Goal: Information Seeking & Learning: Learn about a topic

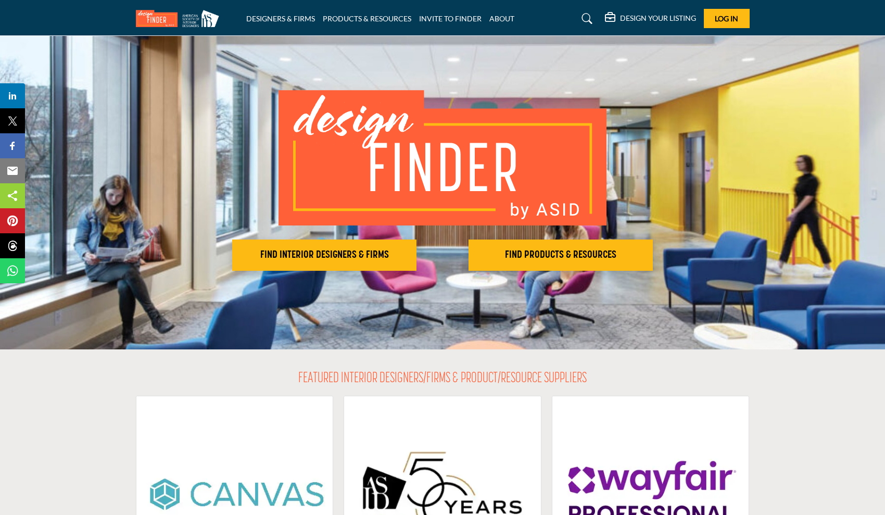
scroll to position [26, 0]
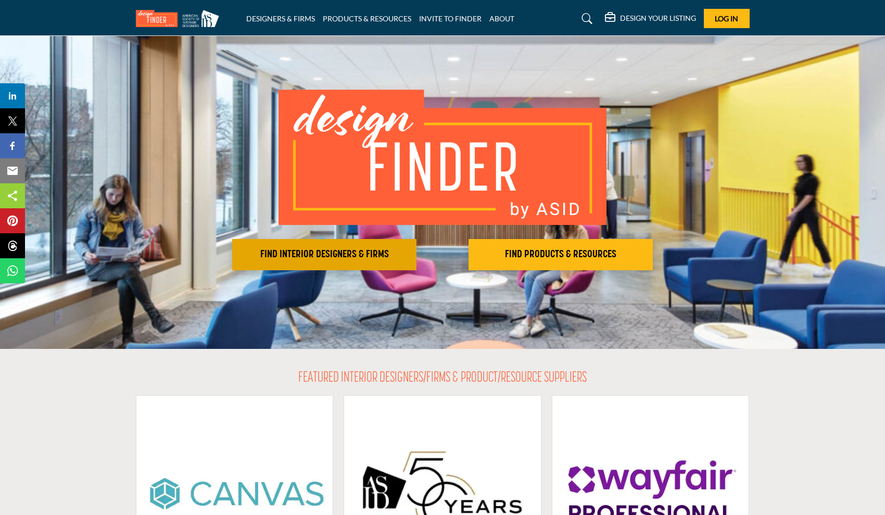
click at [376, 253] on h2 "FIND INTERIOR DESIGNERS & FIRMS" at bounding box center [324, 254] width 178 height 13
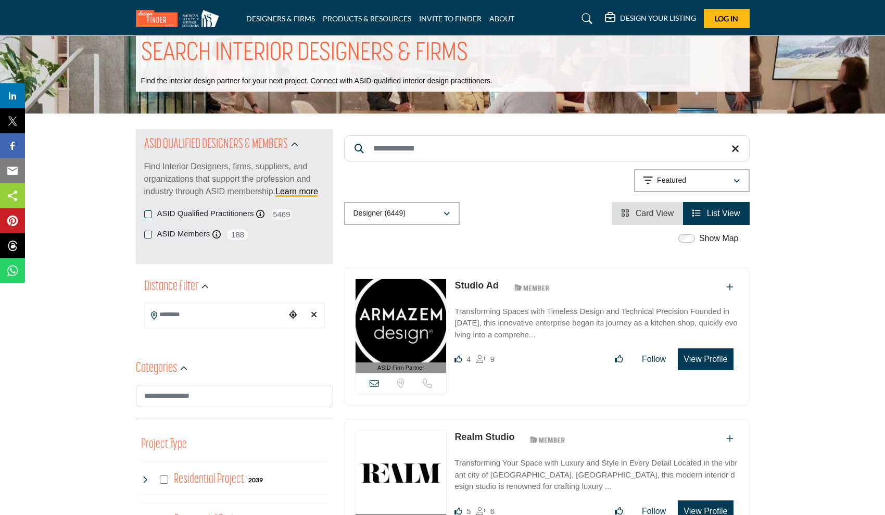
scroll to position [26, 0]
click at [218, 318] on input "Search Location" at bounding box center [215, 315] width 141 height 20
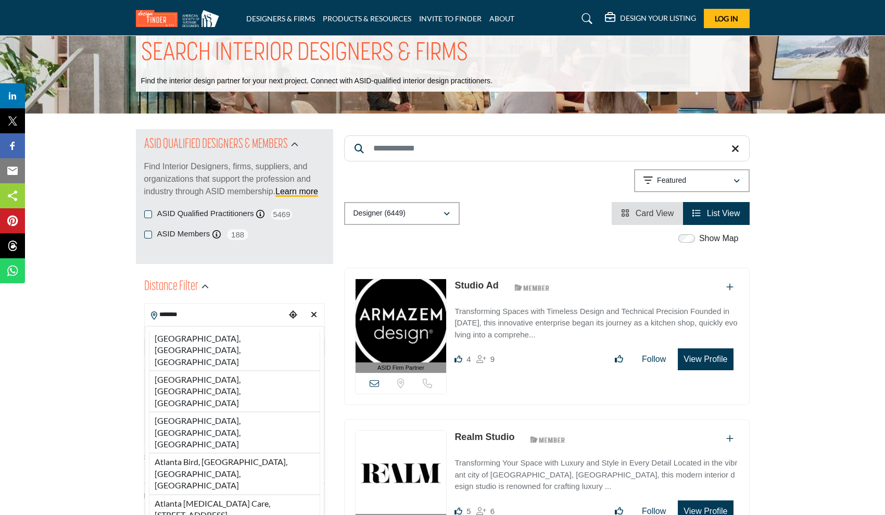
click at [196, 328] on div "[GEOGRAPHIC_DATA], [GEOGRAPHIC_DATA], [GEOGRAPHIC_DATA] [GEOGRAPHIC_DATA], [GEO…" at bounding box center [235, 429] width 180 height 207
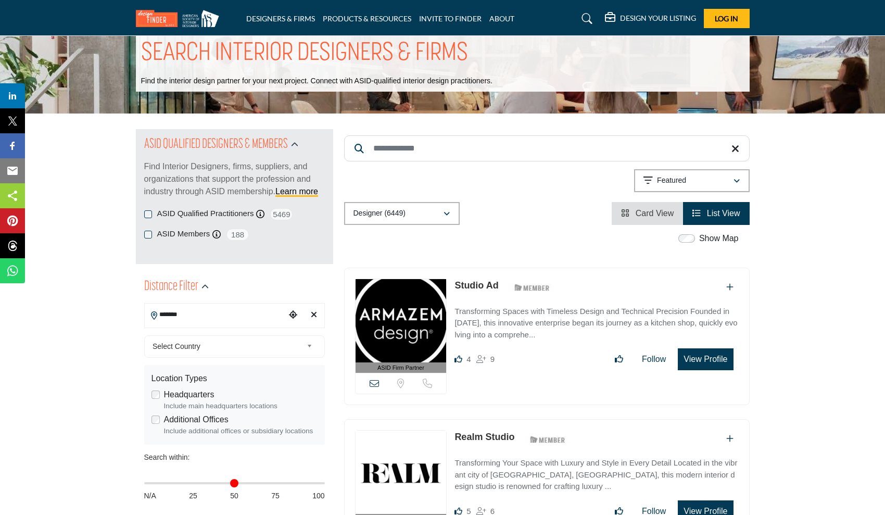
click at [192, 316] on input "*******" at bounding box center [215, 315] width 141 height 20
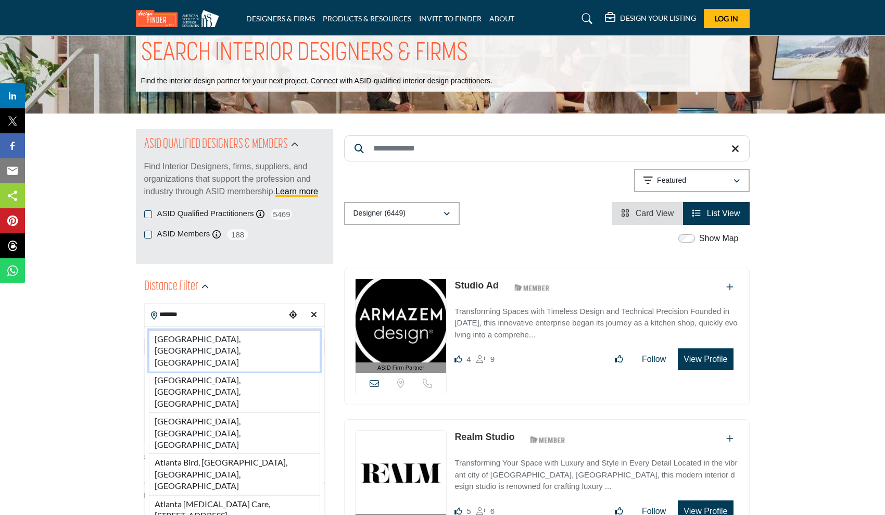
click at [190, 335] on li "[GEOGRAPHIC_DATA], [GEOGRAPHIC_DATA], [GEOGRAPHIC_DATA]" at bounding box center [234, 350] width 171 height 41
type input "**********"
type input "***"
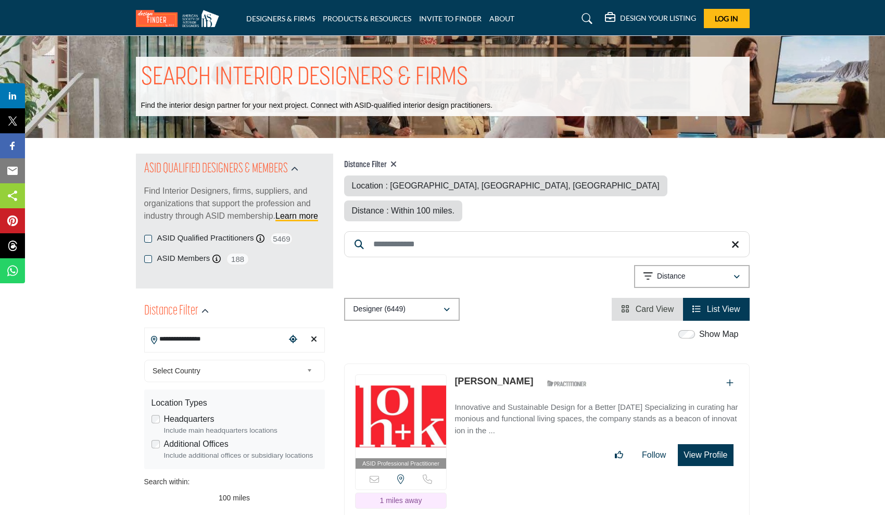
click at [191, 340] on div "**********" at bounding box center [234, 340] width 181 height 25
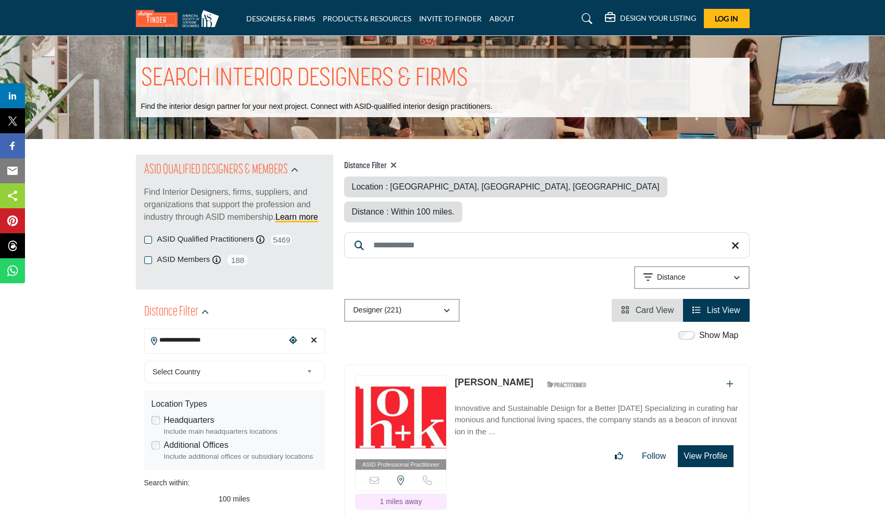
click at [198, 370] on span "Select Country" at bounding box center [228, 372] width 150 height 13
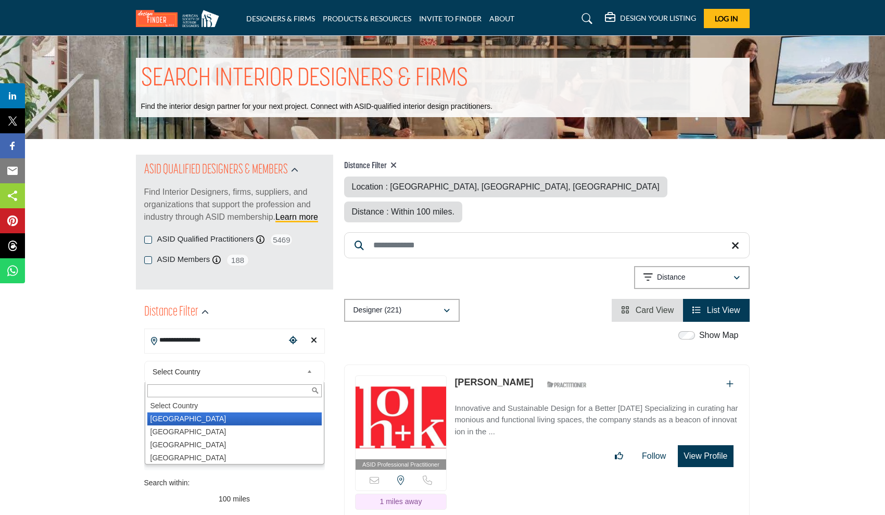
click at [185, 416] on li "[GEOGRAPHIC_DATA]" at bounding box center [234, 419] width 174 height 13
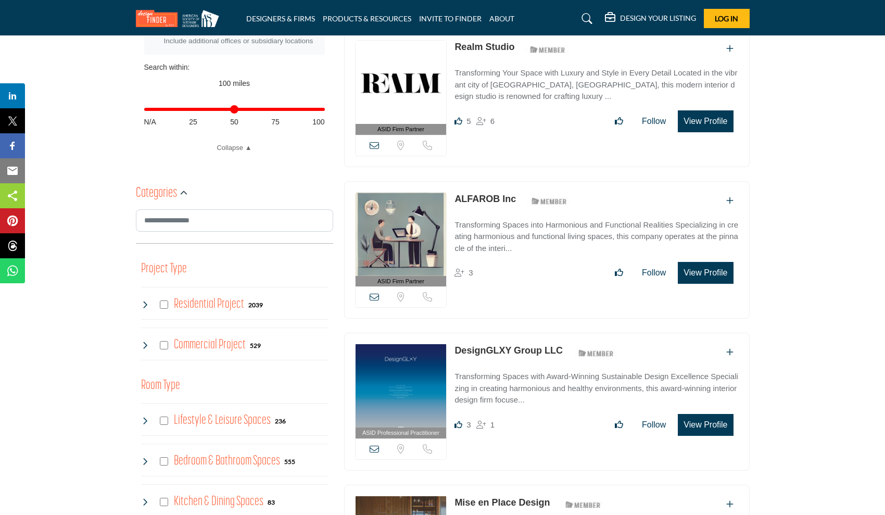
scroll to position [417, 0]
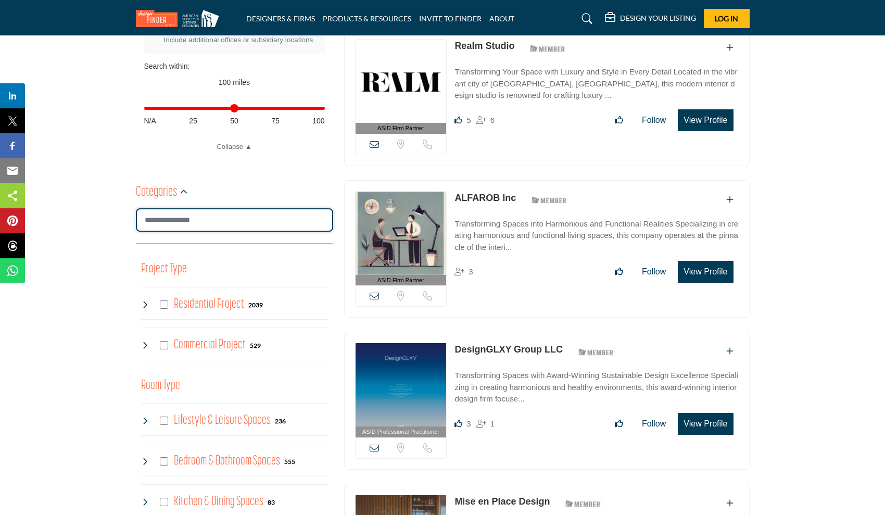
click at [205, 222] on input "Search Category" at bounding box center [234, 219] width 197 height 23
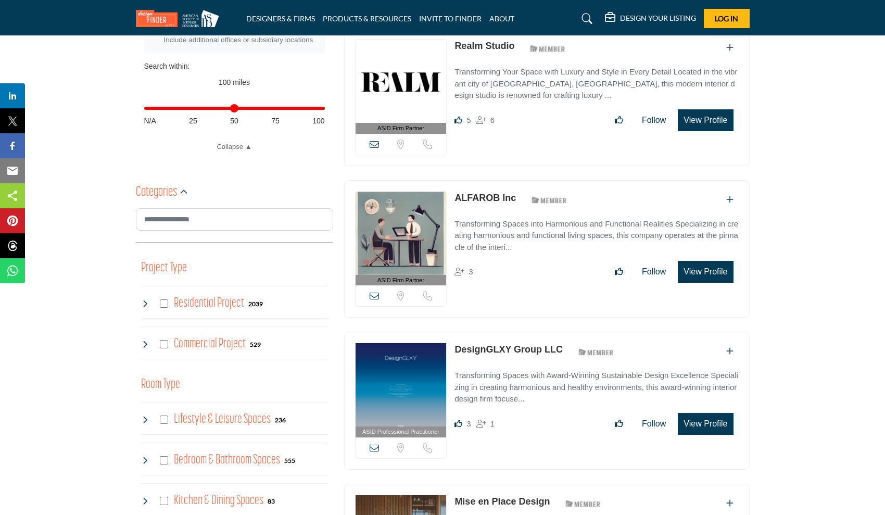
click at [187, 190] on div "Categories" at bounding box center [234, 192] width 197 height 19
click at [182, 190] on icon "button" at bounding box center [183, 192] width 7 height 7
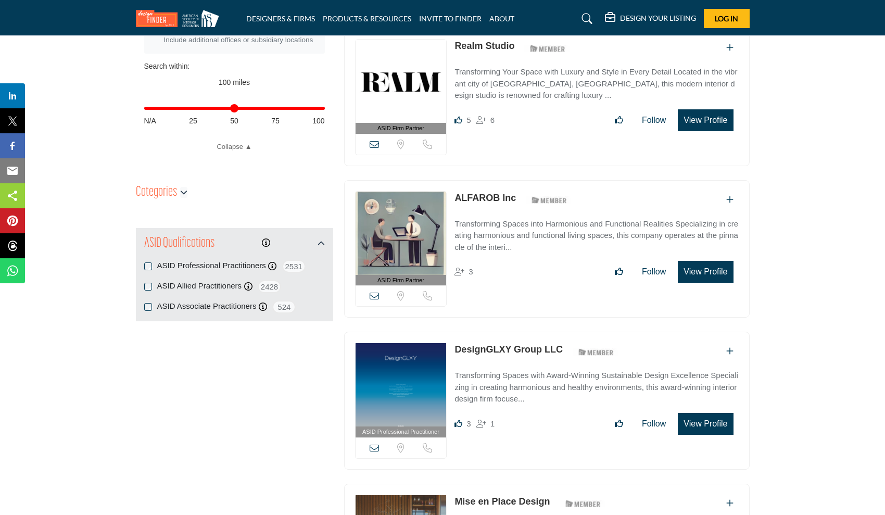
click at [182, 190] on icon "button" at bounding box center [183, 192] width 7 height 7
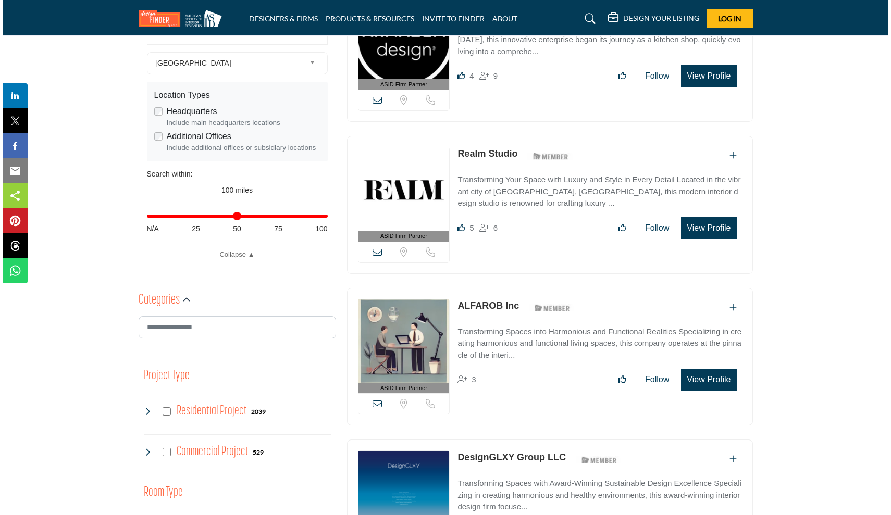
scroll to position [310, 0]
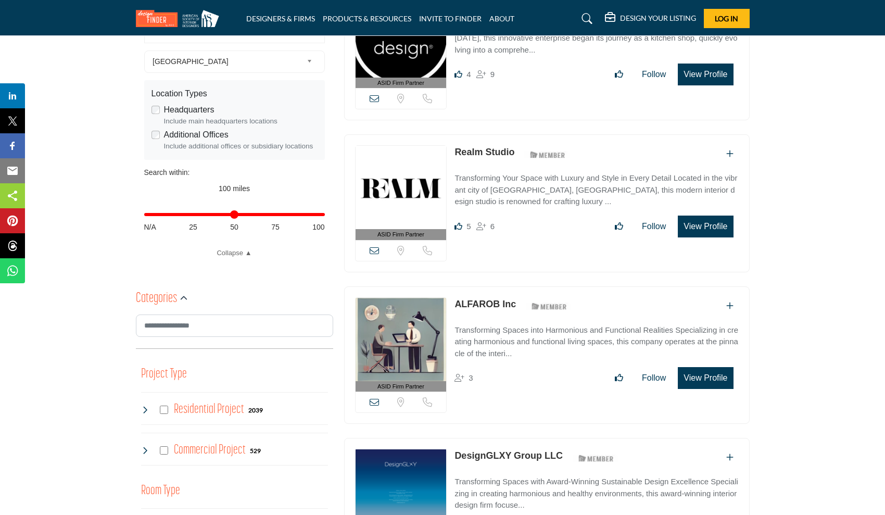
click at [705, 230] on button "View Profile" at bounding box center [705, 227] width 55 height 22
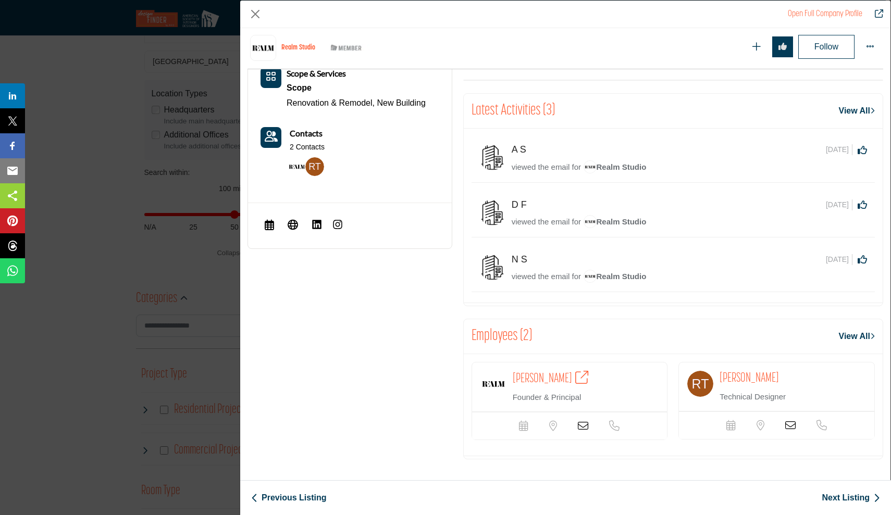
scroll to position [411, 0]
click at [612, 423] on icon "Company Data Modal" at bounding box center [614, 426] width 10 height 10
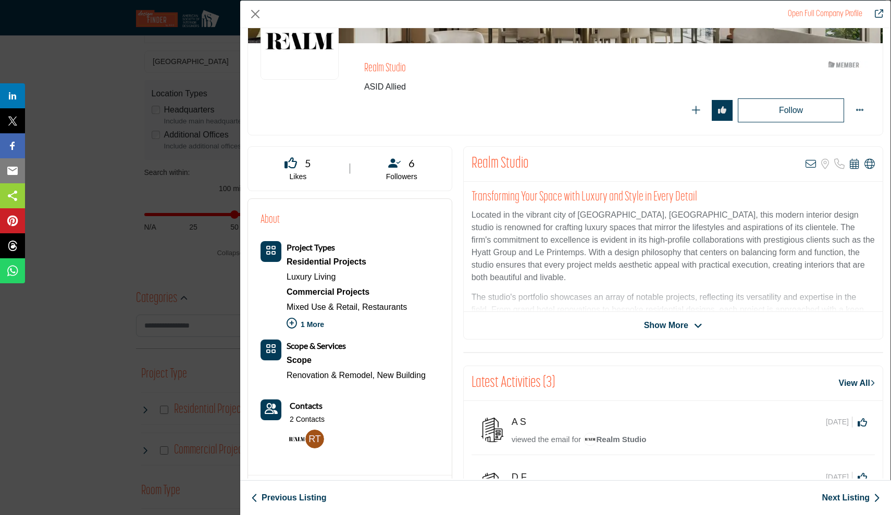
scroll to position [94, 0]
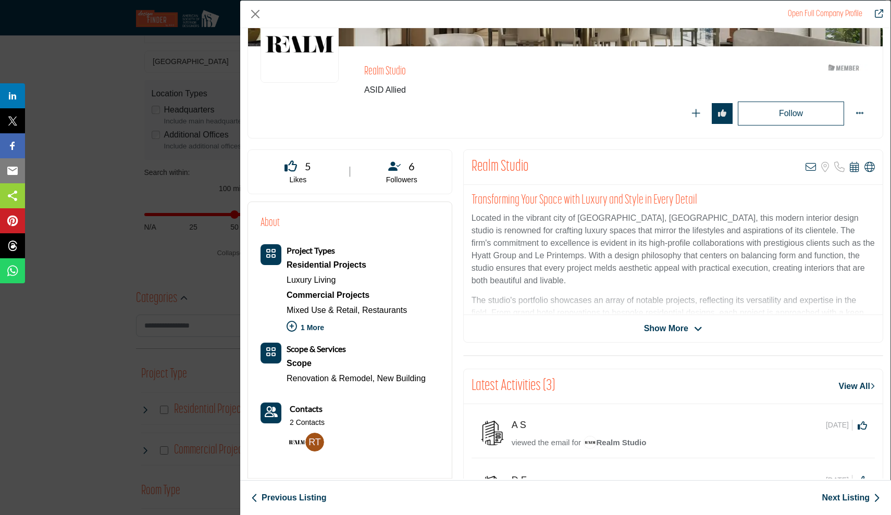
click at [656, 326] on span "Show More" at bounding box center [666, 328] width 44 height 13
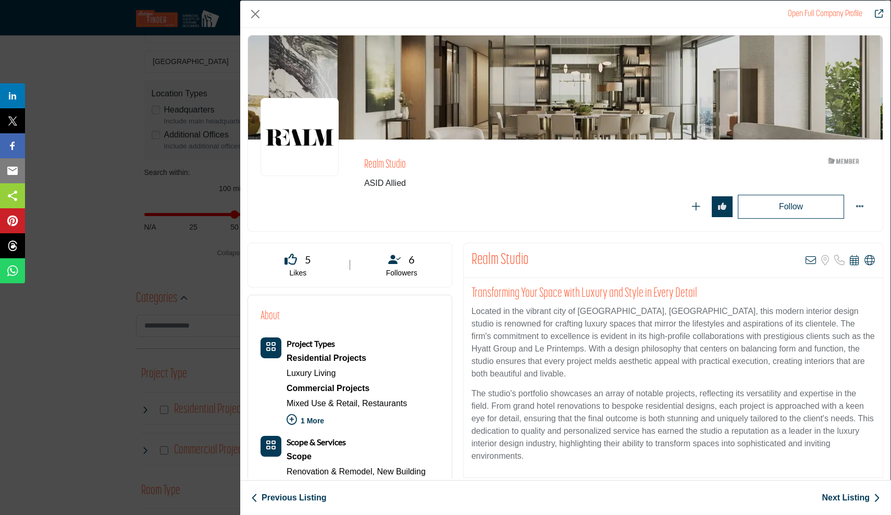
scroll to position [0, 0]
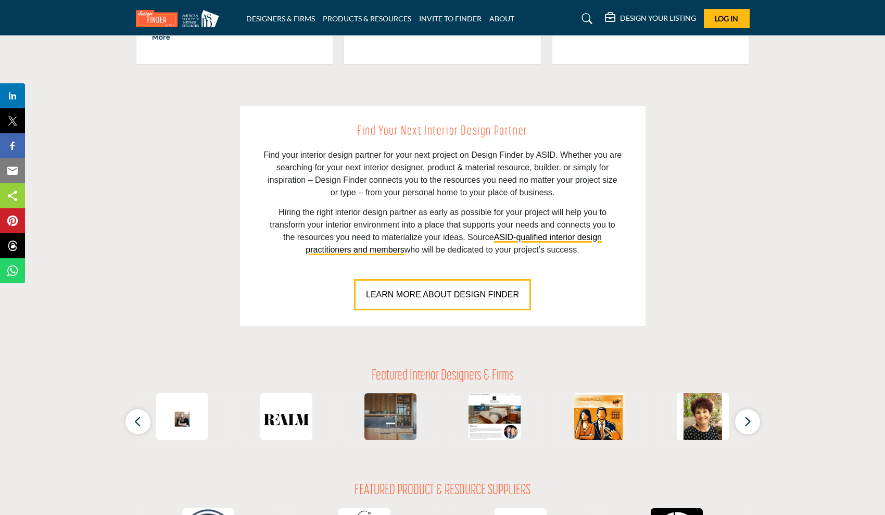
scroll to position [671, 0]
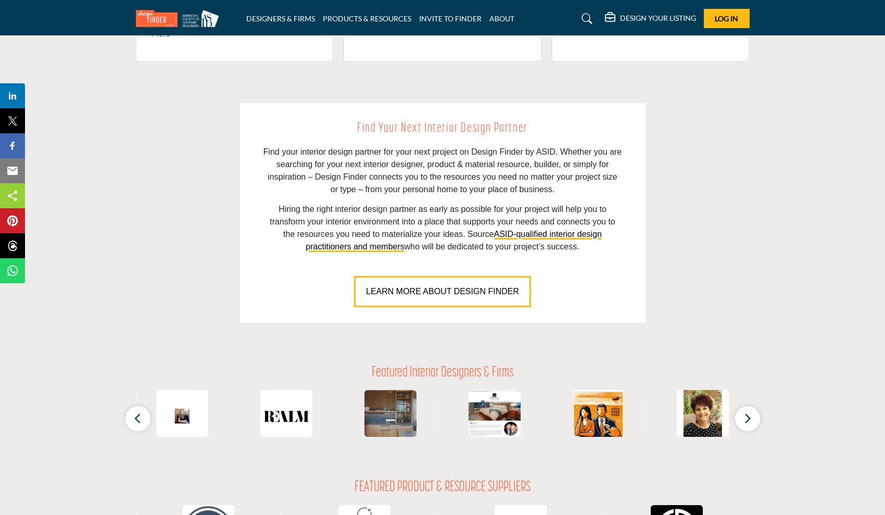
click at [608, 481] on div "FEATURED PRODUCT & RESOURCE SUPPLIERS ‹" at bounding box center [443, 515] width 614 height 73
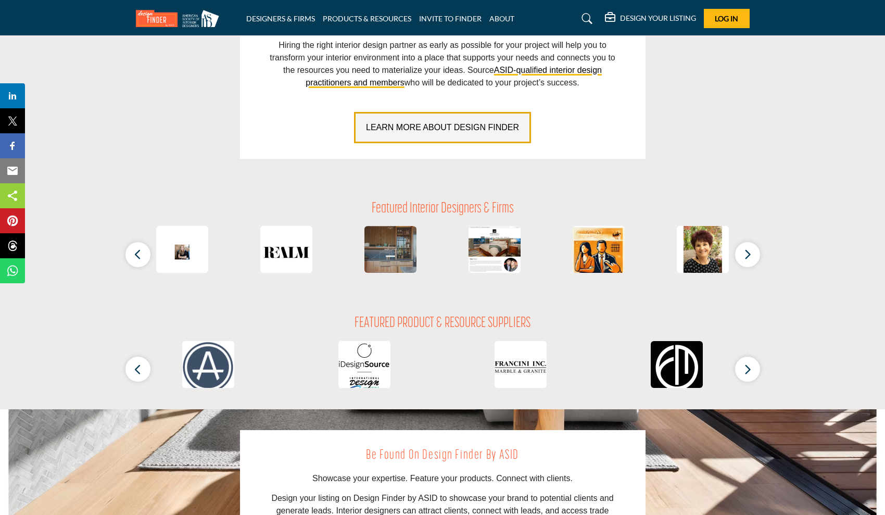
scroll to position [836, 0]
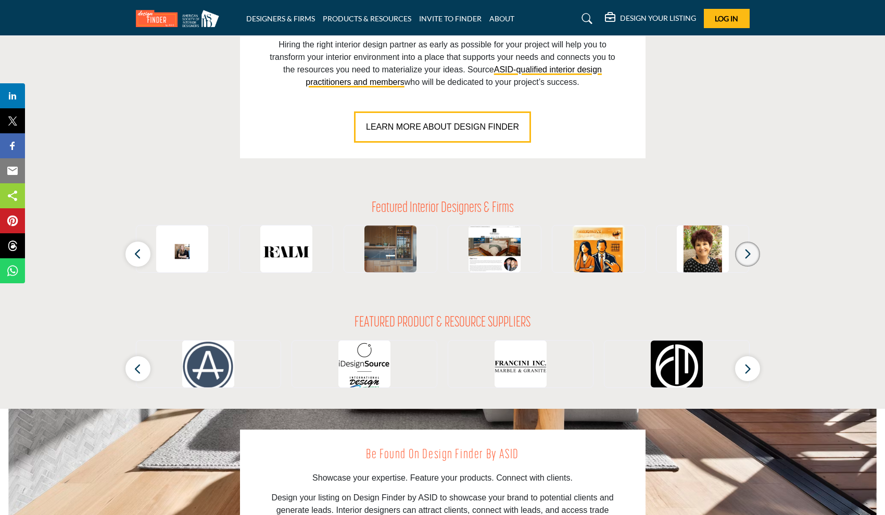
click at [744, 253] on icon "button" at bounding box center [748, 253] width 8 height 13
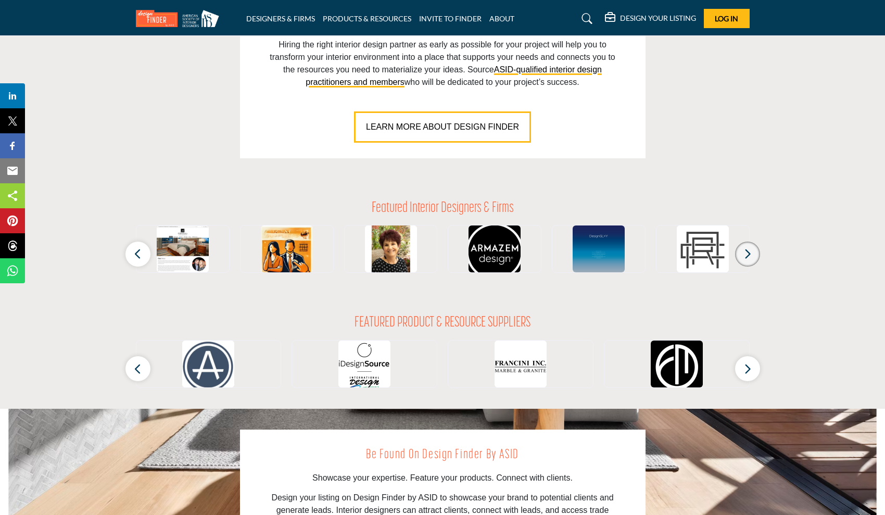
click at [744, 253] on icon "button" at bounding box center [748, 253] width 8 height 13
click at [734, 359] on div at bounding box center [677, 364] width 145 height 47
click at [740, 365] on button "button" at bounding box center [747, 368] width 25 height 25
click at [744, 363] on icon "button" at bounding box center [748, 369] width 8 height 13
click at [754, 374] on button "button" at bounding box center [747, 368] width 25 height 25
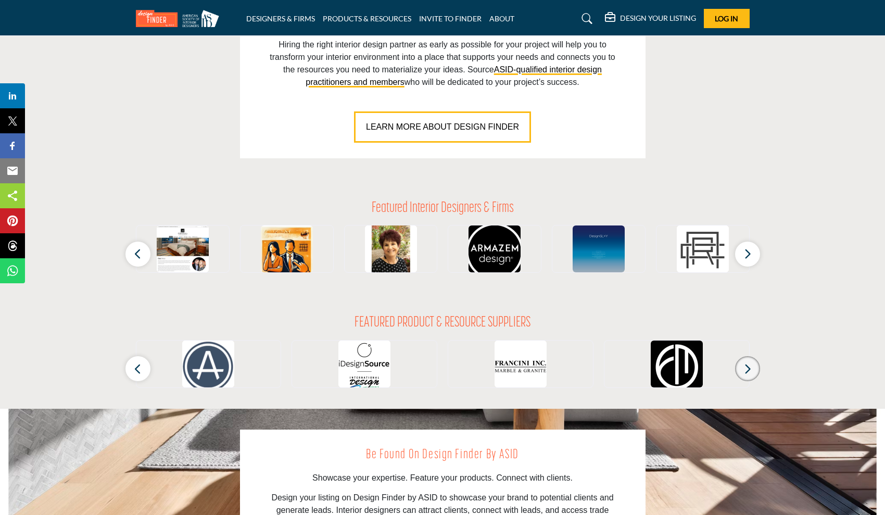
click at [752, 372] on icon "button" at bounding box center [748, 369] width 8 height 13
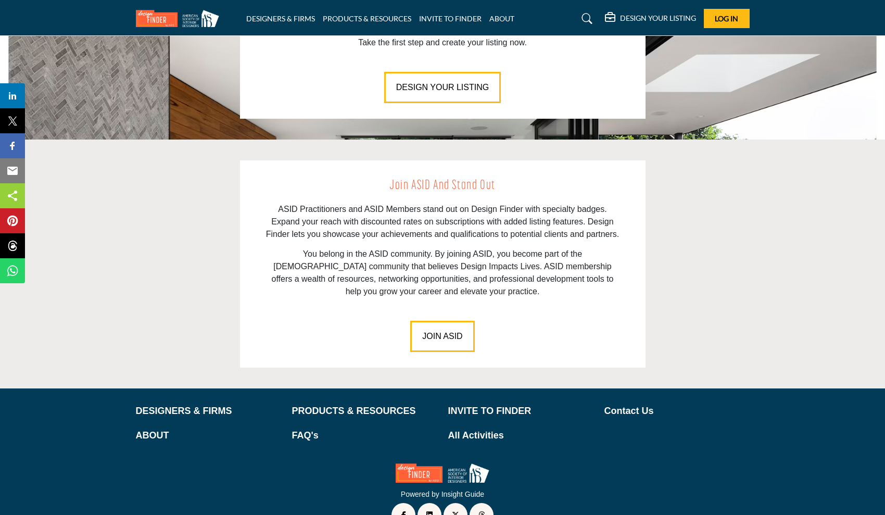
scroll to position [1348, 0]
